Goal: Transaction & Acquisition: Purchase product/service

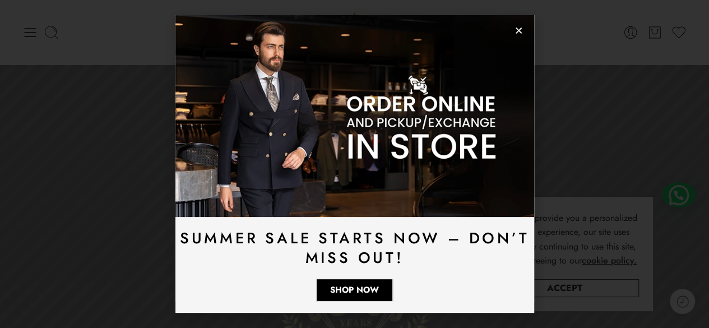
click at [518, 27] on icon "Close" at bounding box center [519, 30] width 8 height 8
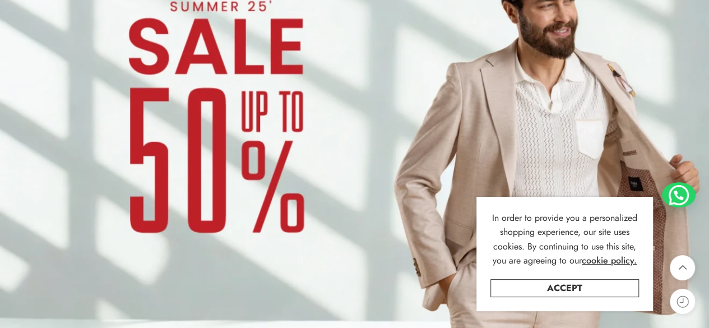
scroll to position [897, 0]
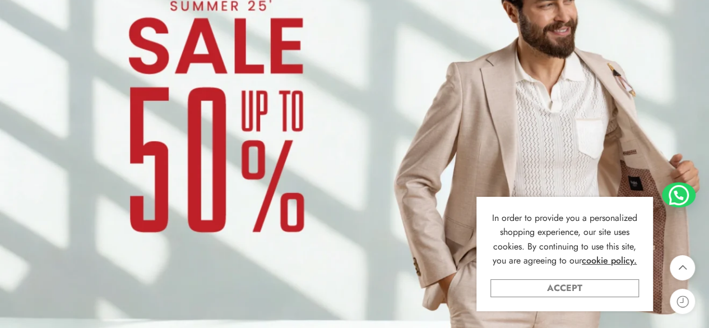
click at [590, 286] on link "Accept" at bounding box center [565, 288] width 149 height 18
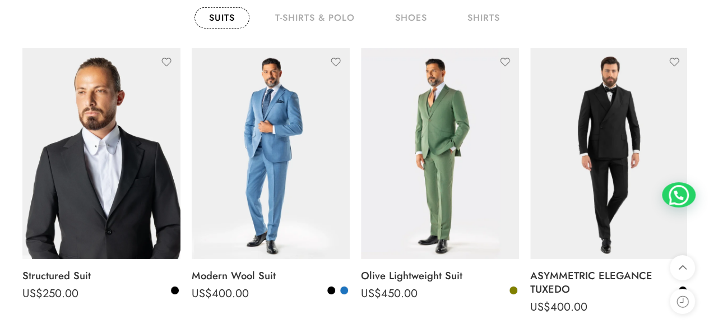
scroll to position [1458, 0]
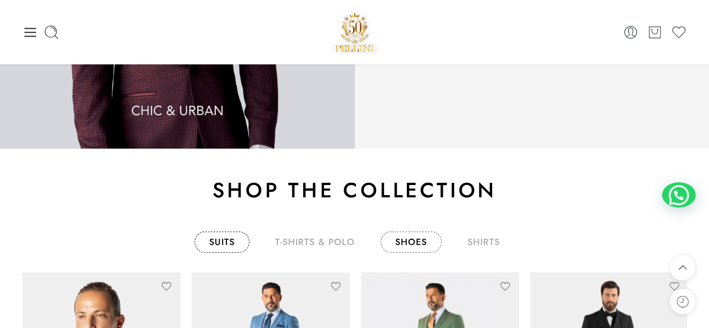
click at [417, 244] on link "shoes" at bounding box center [411, 242] width 61 height 21
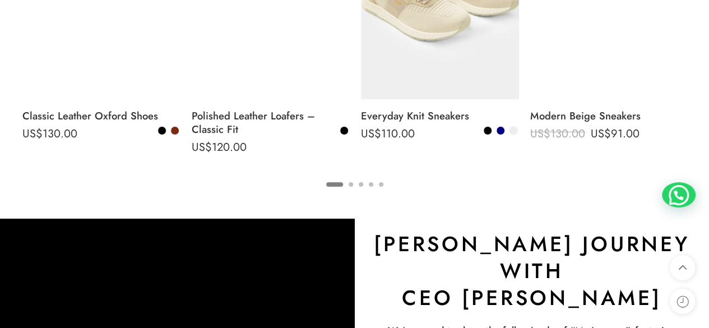
scroll to position [1850, 0]
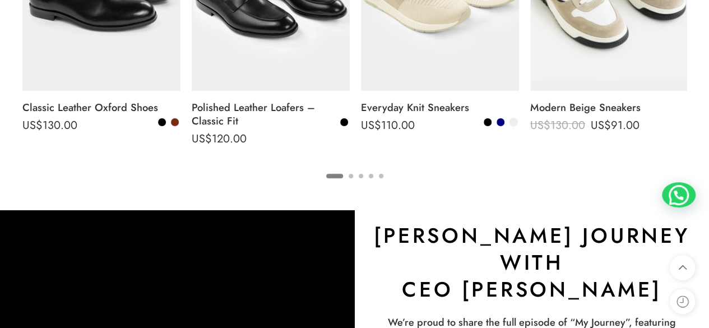
click at [352, 175] on button "2" at bounding box center [351, 186] width 4 height 24
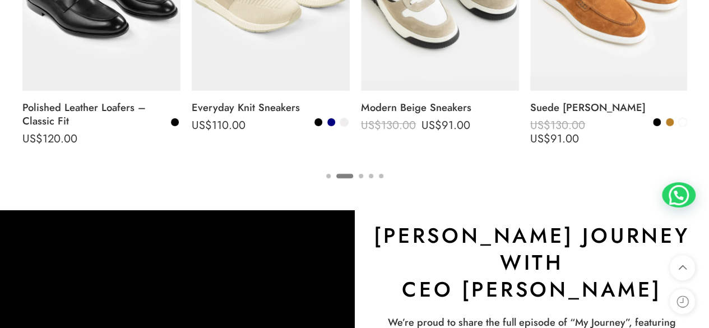
scroll to position [1794, 0]
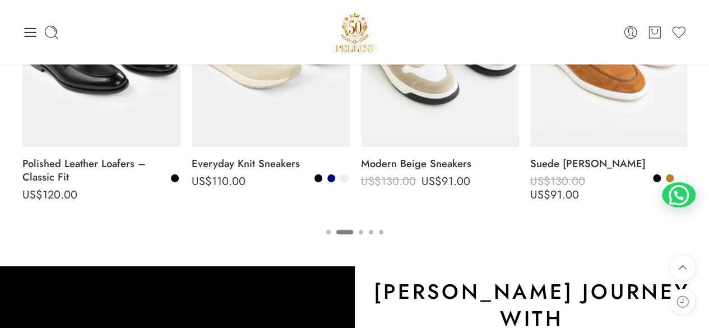
click at [364, 232] on ul "1 2 3 4 5" at bounding box center [354, 231] width 664 height 15
click at [361, 230] on button "3" at bounding box center [361, 242] width 4 height 24
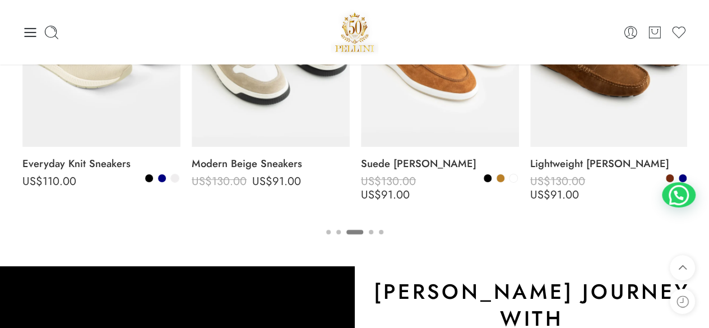
click at [372, 230] on button "4" at bounding box center [371, 242] width 4 height 24
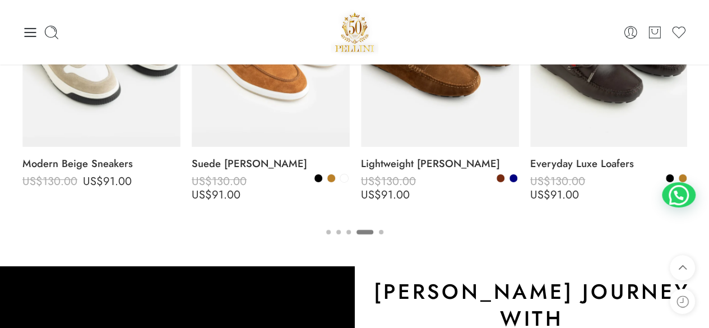
click at [372, 230] on button "4" at bounding box center [365, 242] width 17 height 24
click at [381, 230] on button "5" at bounding box center [381, 242] width 4 height 24
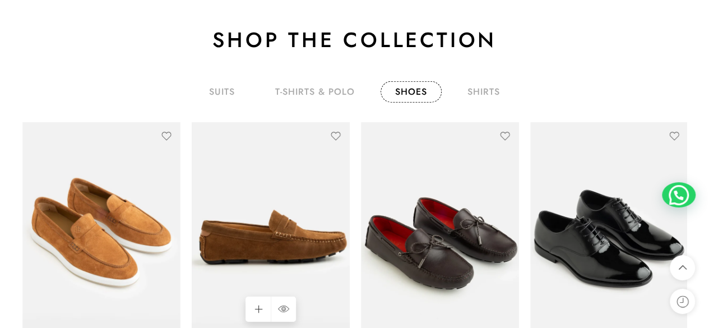
scroll to position [1626, 0]
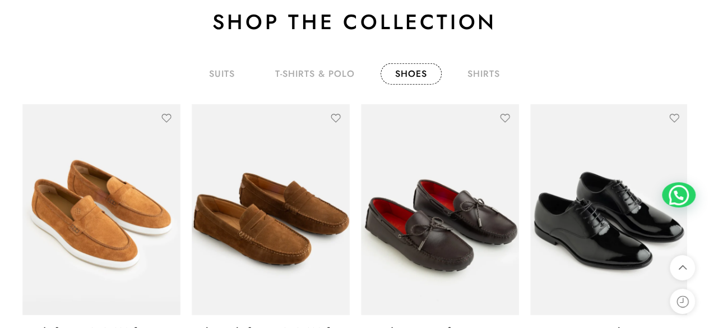
click at [415, 71] on link "shoes" at bounding box center [411, 73] width 61 height 21
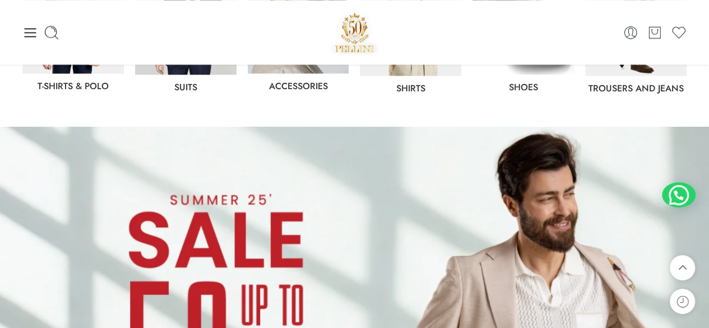
scroll to position [561, 0]
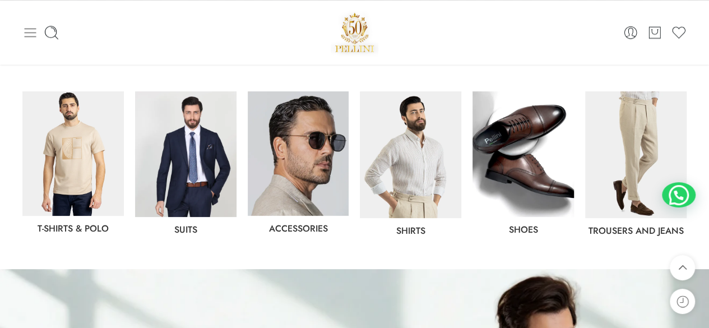
click at [28, 26] on icon at bounding box center [30, 33] width 16 height 16
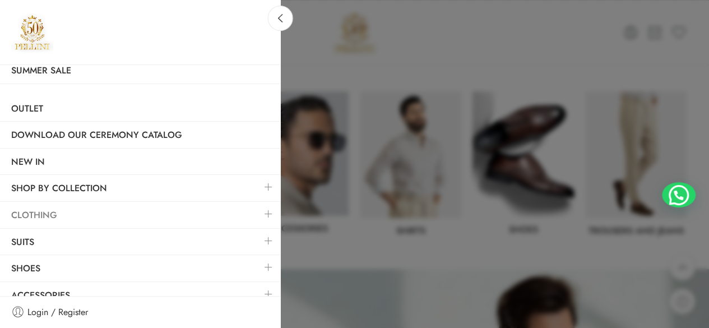
scroll to position [41, 0]
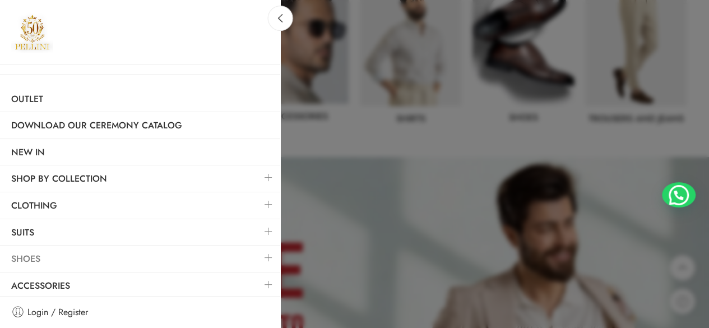
click at [49, 259] on link "Shoes" at bounding box center [140, 259] width 280 height 26
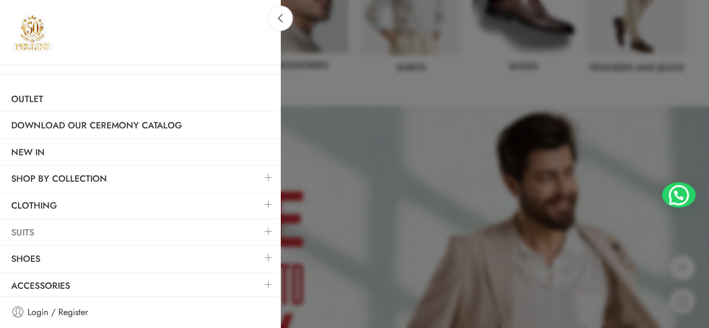
scroll to position [729, 0]
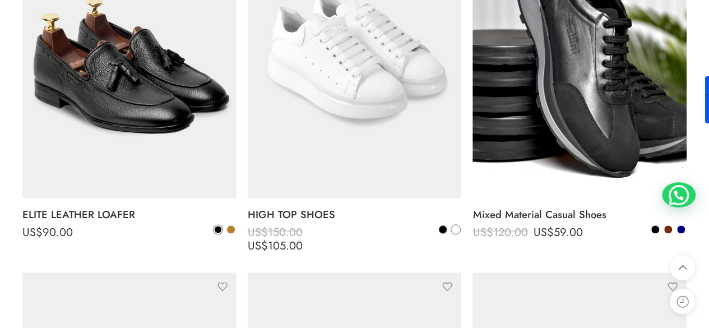
scroll to position [2735, 0]
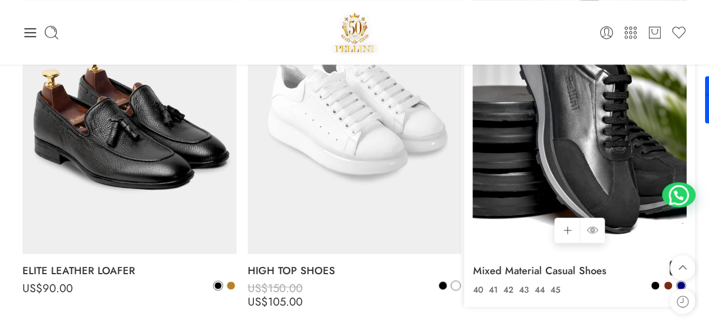
click at [683, 284] on span at bounding box center [681, 285] width 8 height 8
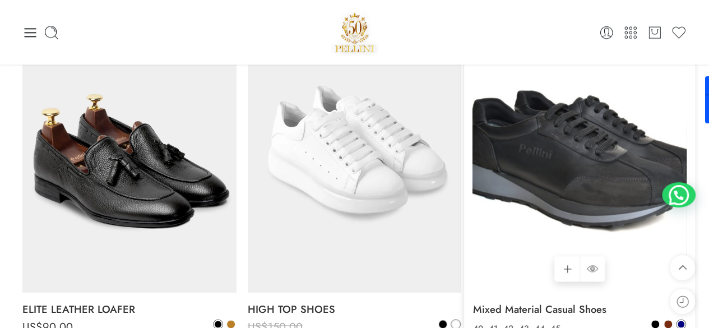
scroll to position [2679, 0]
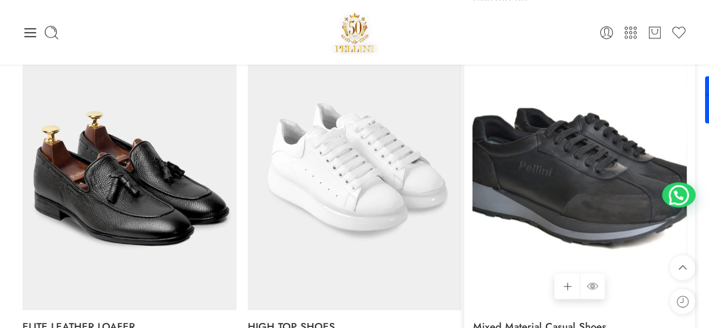
click at [580, 197] on img at bounding box center [580, 167] width 214 height 285
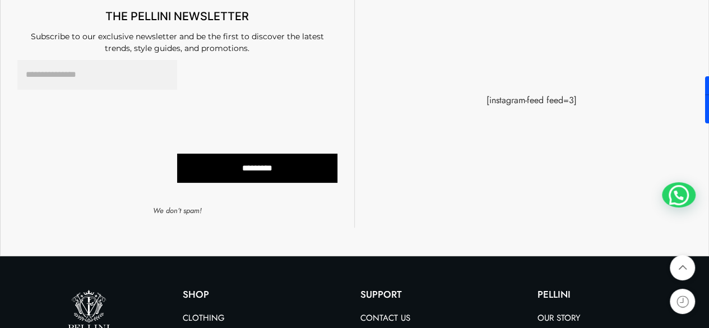
scroll to position [4558, 0]
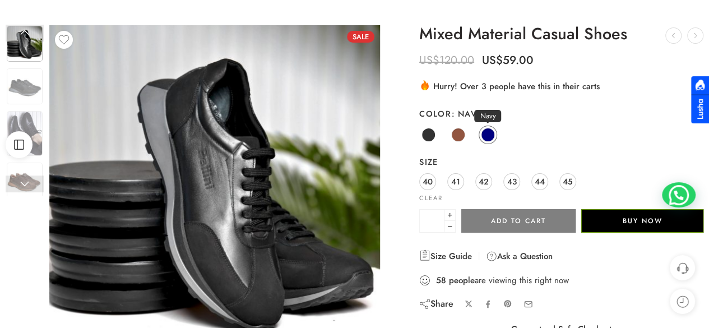
click at [488, 135] on span at bounding box center [488, 135] width 14 height 14
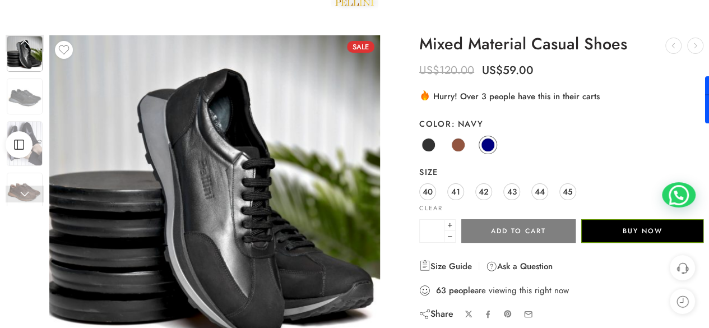
scroll to position [56, 0]
